Goal: Check status: Check status

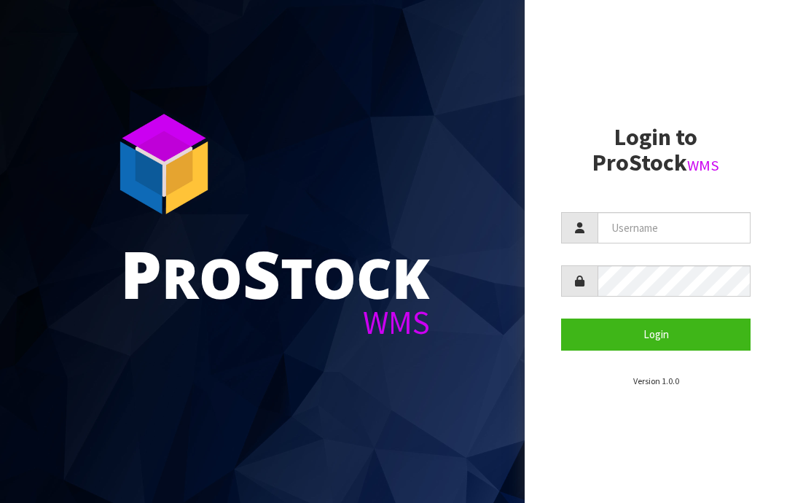
click at [627, 224] on input "text" at bounding box center [674, 227] width 153 height 31
type input "JGBIMPORTS"
click at [659, 326] on button "Login" at bounding box center [655, 333] width 189 height 31
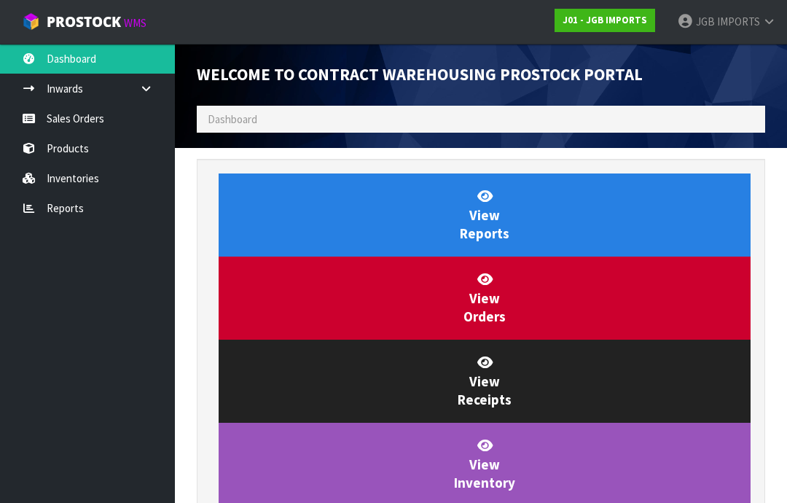
scroll to position [812, 590]
click at [57, 121] on link "Sales Orders" at bounding box center [87, 118] width 175 height 30
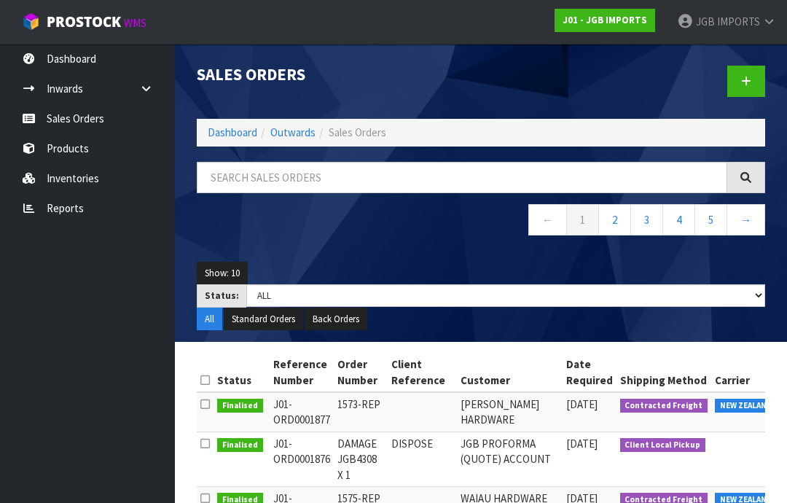
click at [612, 218] on link "2" at bounding box center [614, 219] width 33 height 31
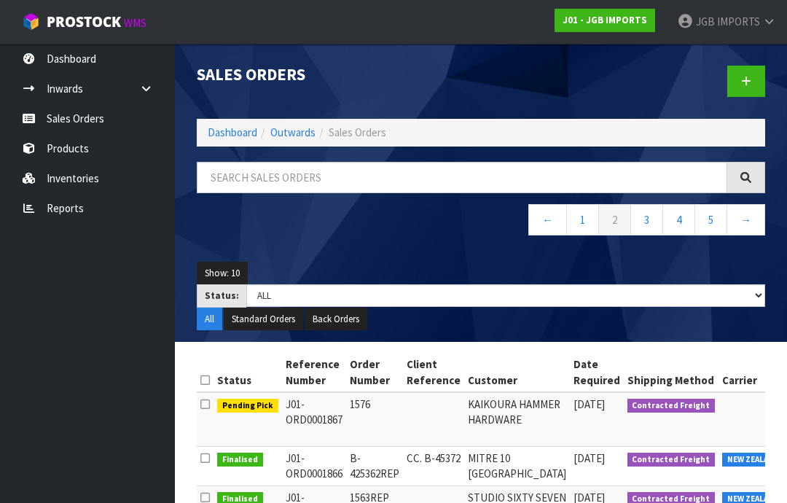
click at [645, 216] on link "3" at bounding box center [646, 219] width 33 height 31
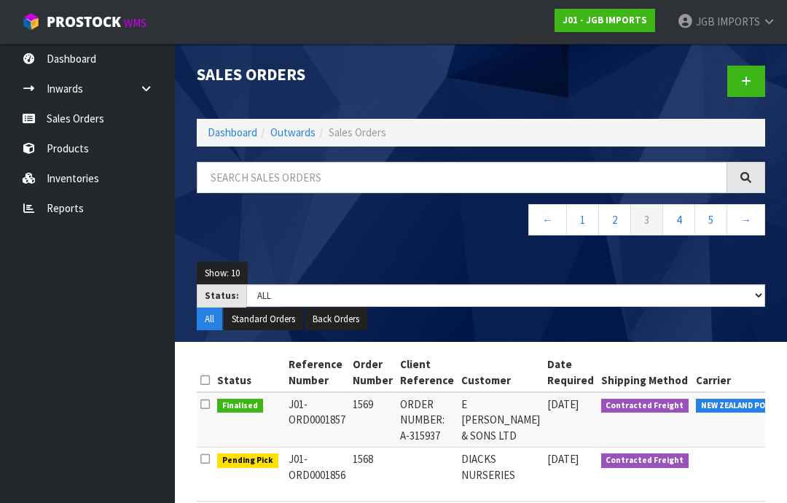
click at [644, 220] on link "3" at bounding box center [646, 219] width 33 height 31
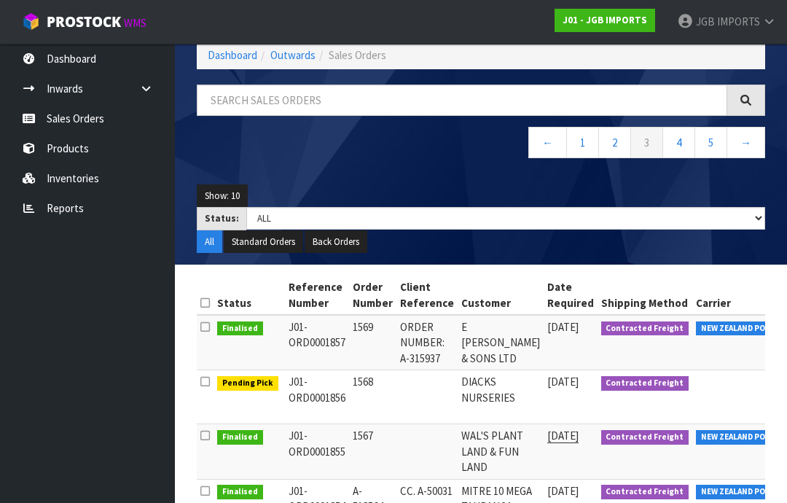
scroll to position [79, 0]
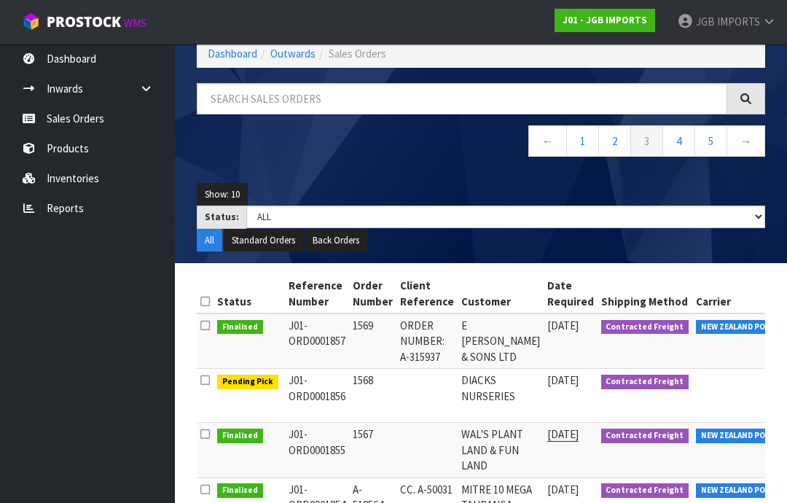
click at [714, 136] on link "5" at bounding box center [711, 140] width 33 height 31
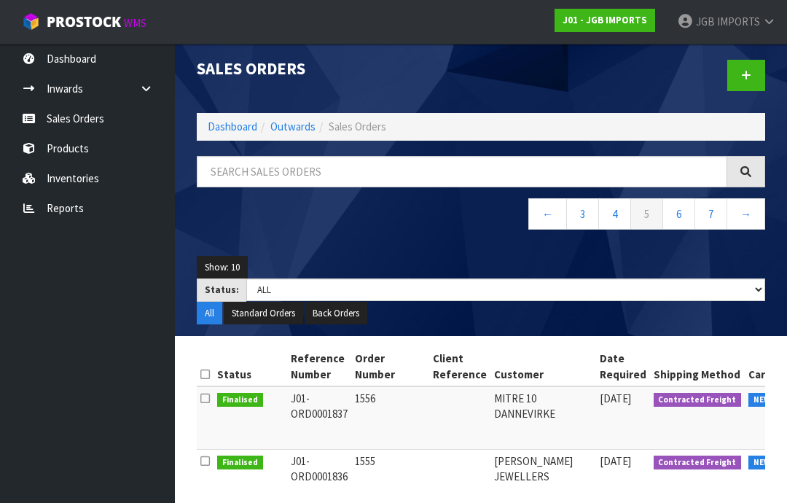
scroll to position [5, 0]
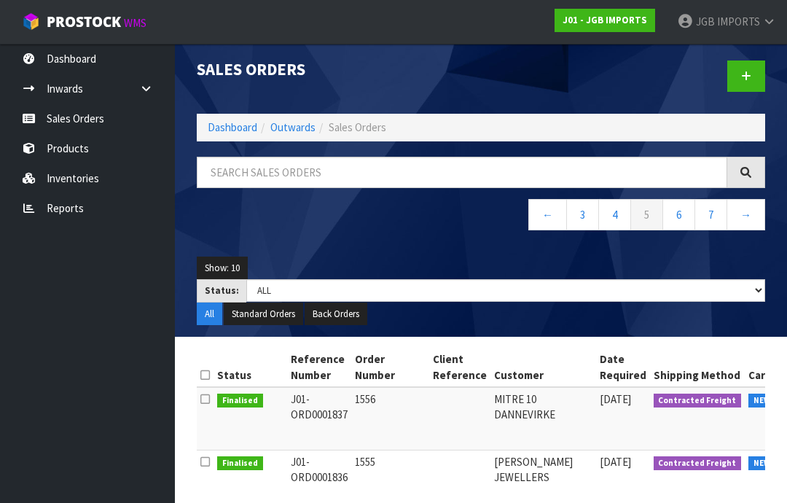
click at [748, 208] on link "→" at bounding box center [746, 214] width 39 height 31
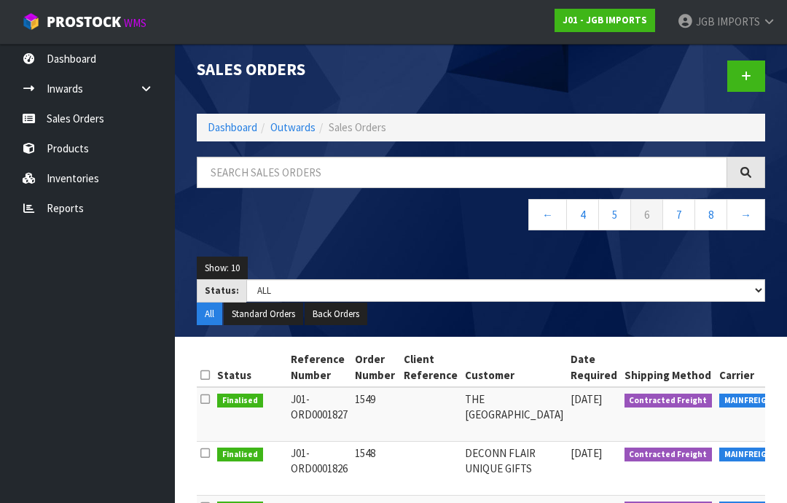
click at [744, 208] on link "→" at bounding box center [746, 214] width 39 height 31
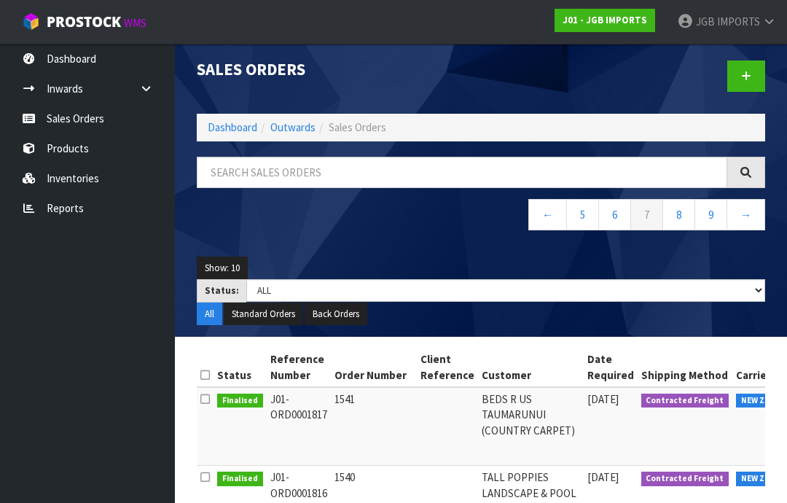
click at [747, 216] on link "→" at bounding box center [746, 214] width 39 height 31
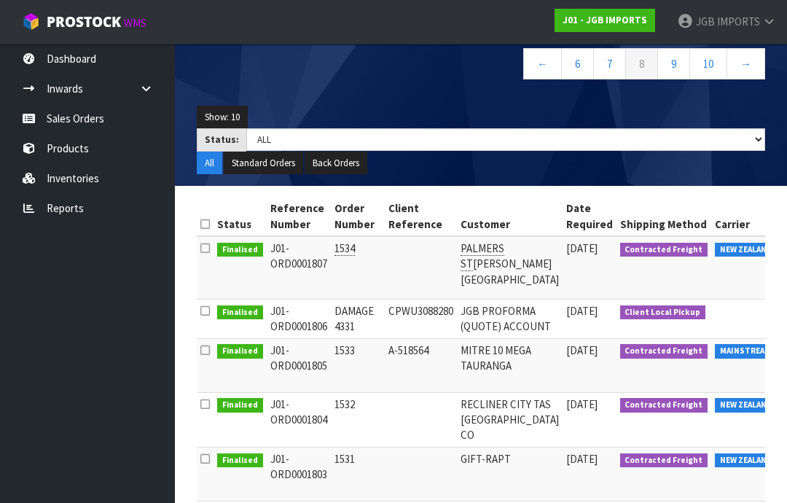
scroll to position [148, 0]
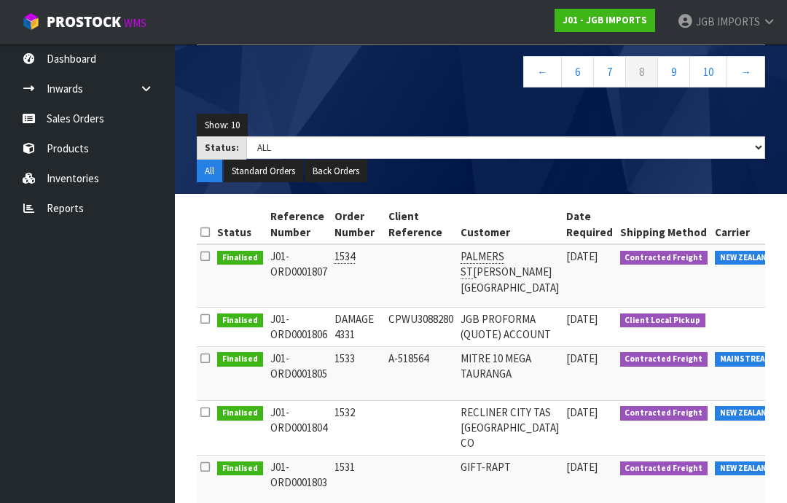
click at [611, 65] on link "7" at bounding box center [609, 71] width 33 height 31
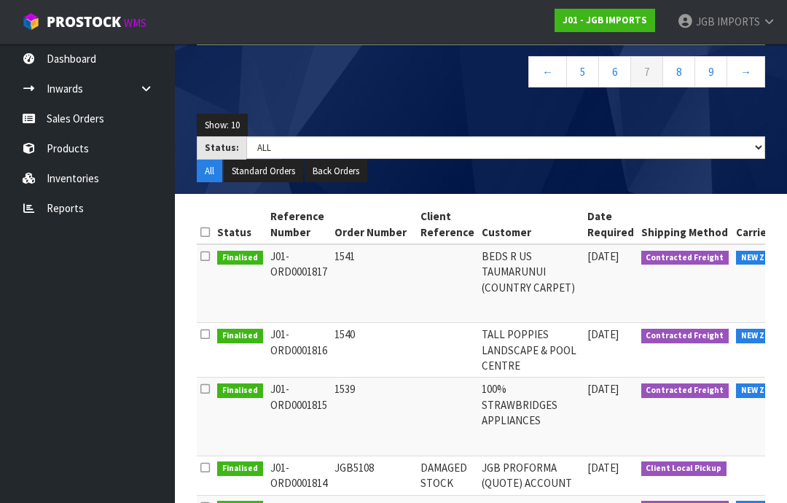
click at [579, 67] on link "5" at bounding box center [582, 71] width 33 height 31
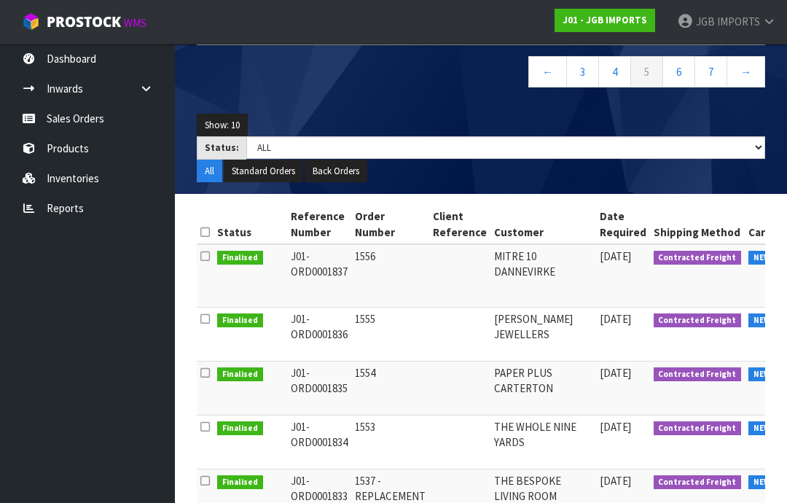
click at [545, 62] on link "←" at bounding box center [547, 71] width 39 height 31
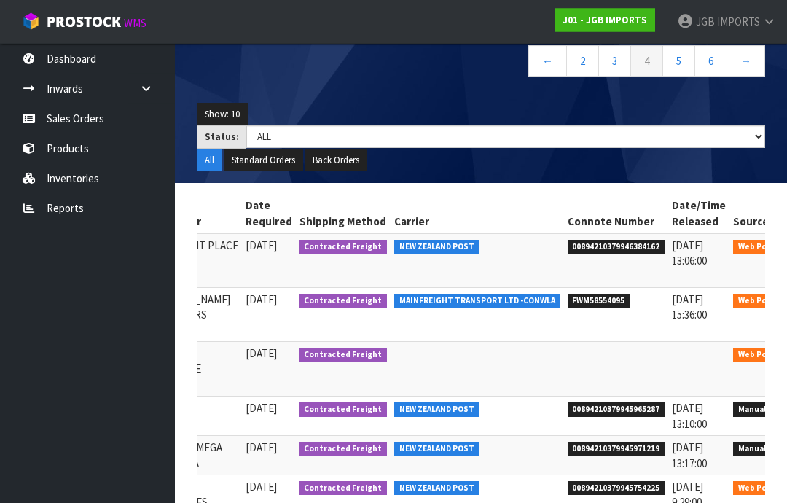
scroll to position [159, 0]
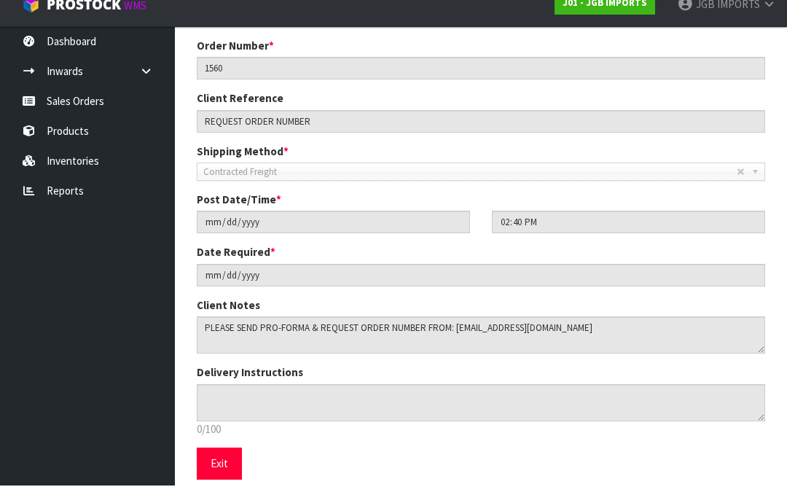
scroll to position [203, 0]
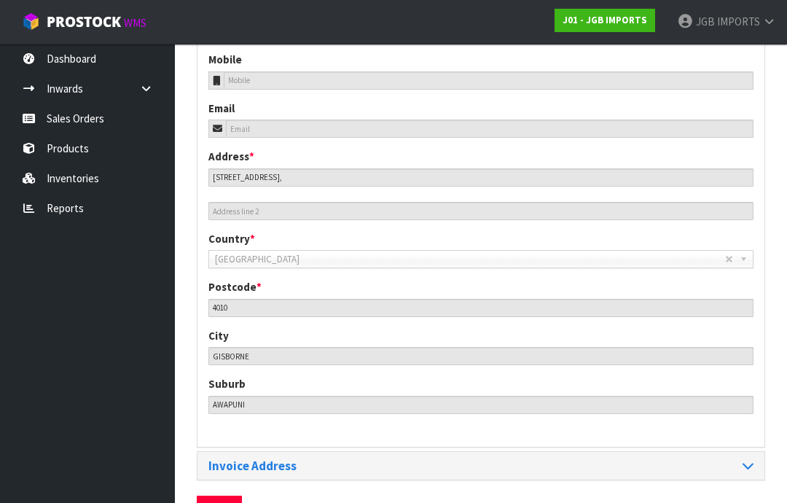
scroll to position [597, 0]
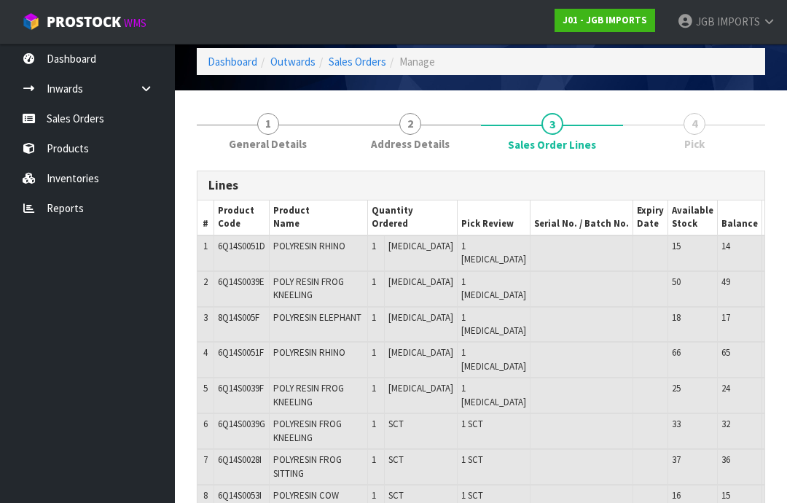
scroll to position [0, 0]
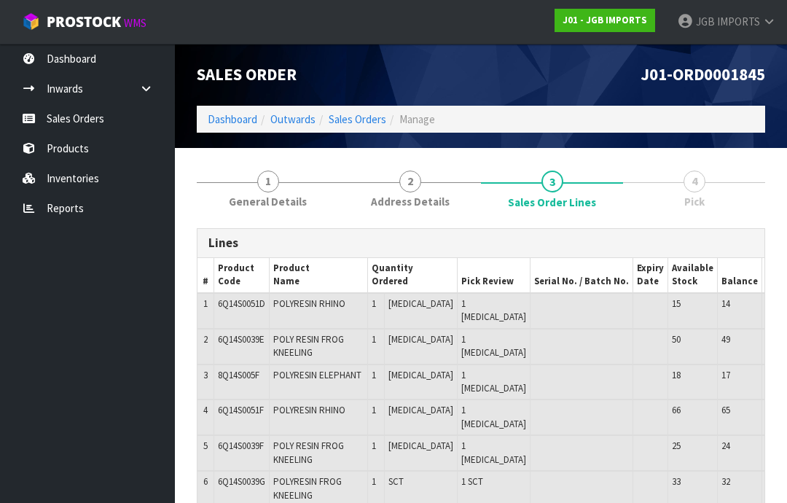
click at [754, 15] on span "IMPORTS" at bounding box center [738, 22] width 43 height 14
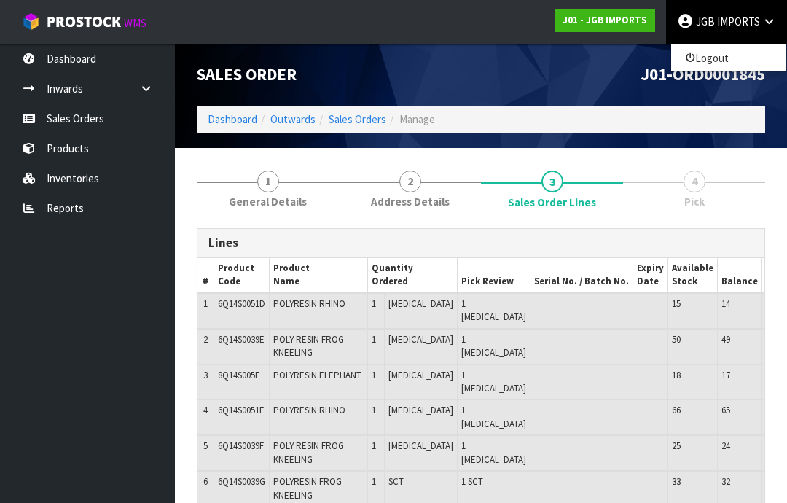
click at [713, 58] on link "Logout" at bounding box center [728, 58] width 115 height 20
